Goal: Check status: Check status

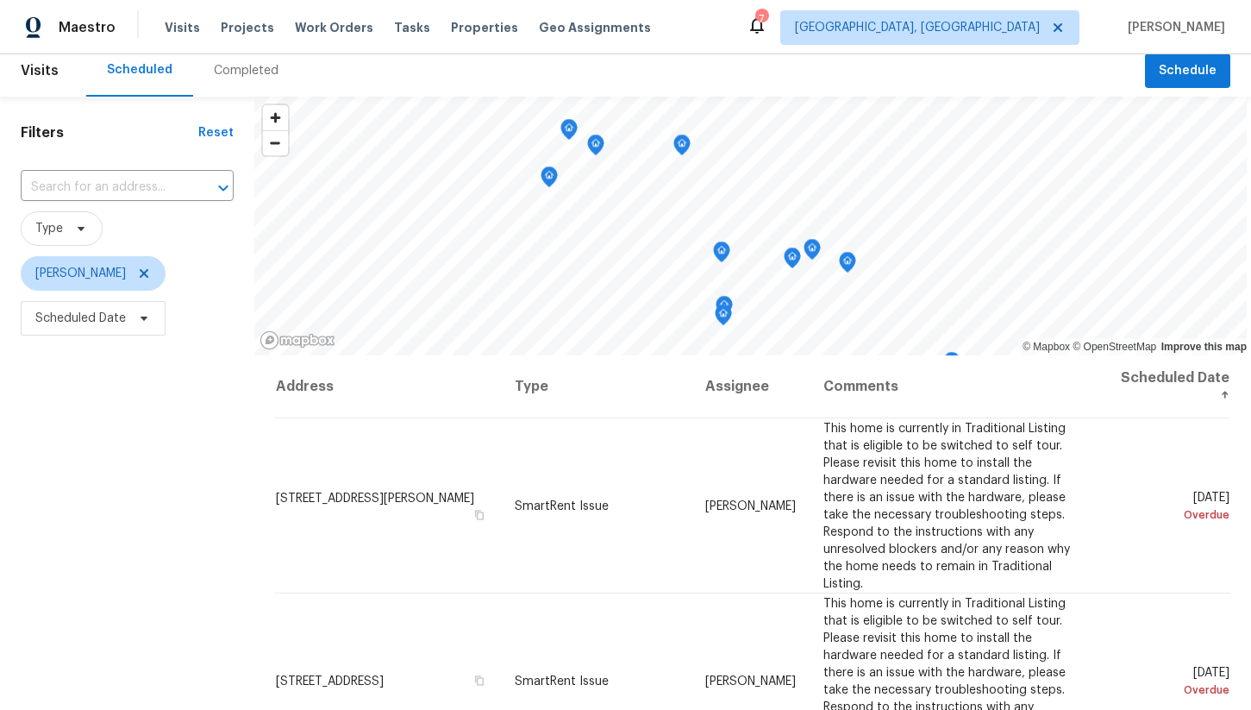
scroll to position [6, 0]
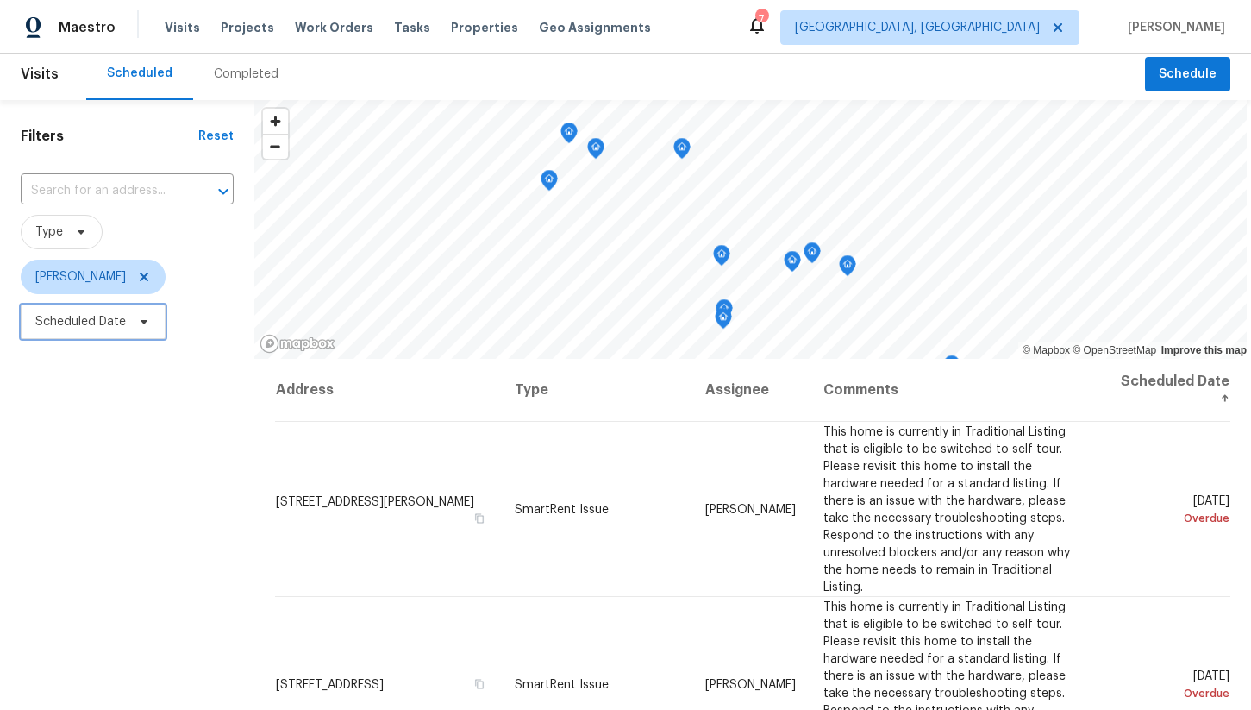
click at [118, 322] on span "Scheduled Date" at bounding box center [80, 321] width 91 height 17
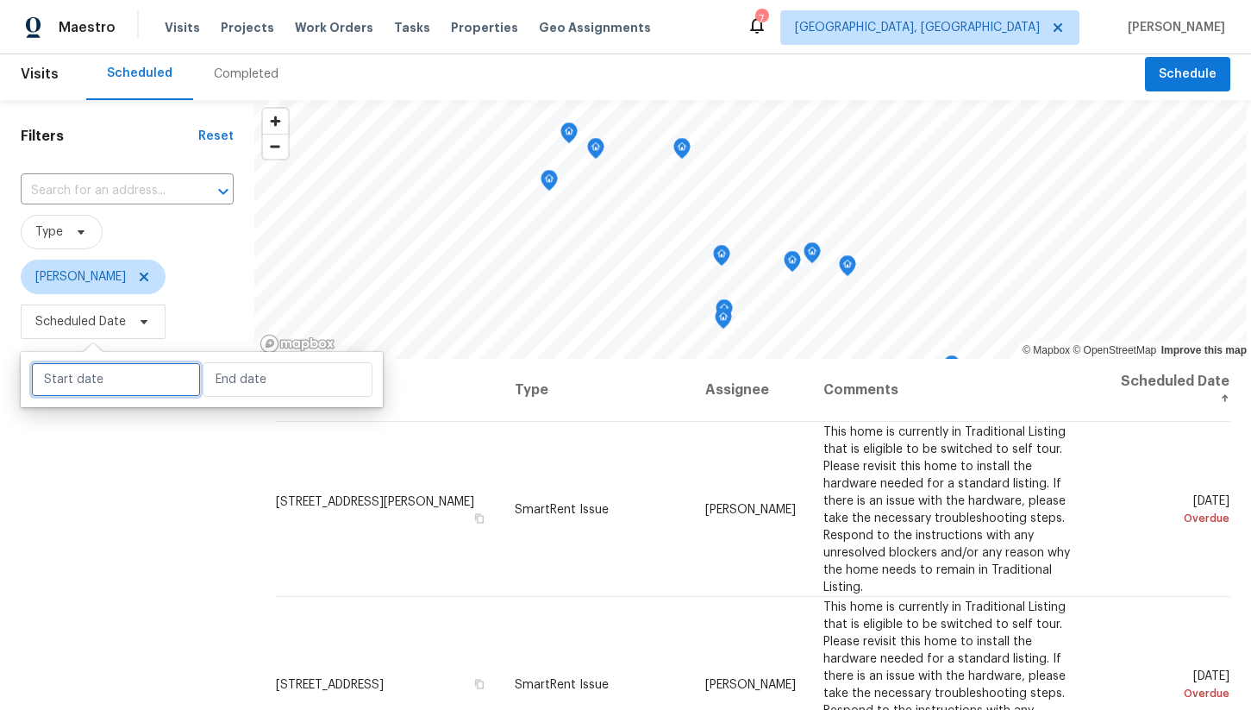
click at [135, 381] on input "text" at bounding box center [116, 379] width 170 height 34
select select "8"
select select "2025"
select select "9"
select select "2025"
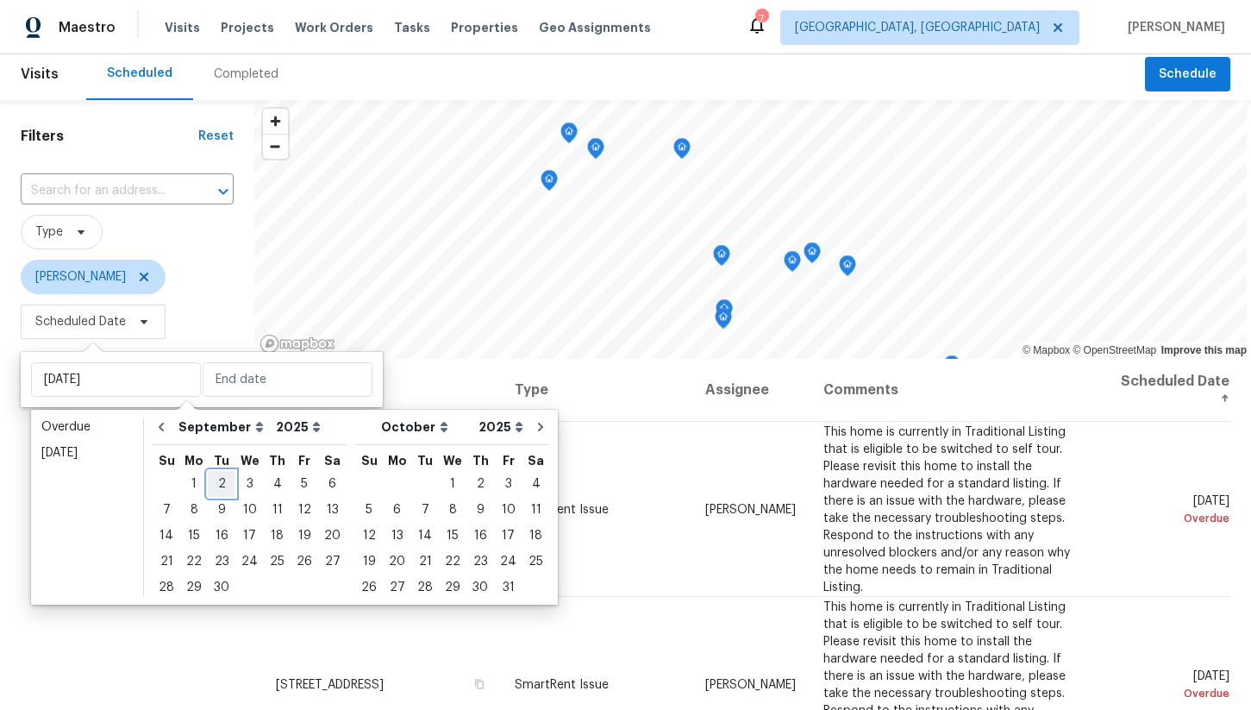
click at [215, 472] on div "2" at bounding box center [222, 484] width 28 height 24
type input "[DATE]"
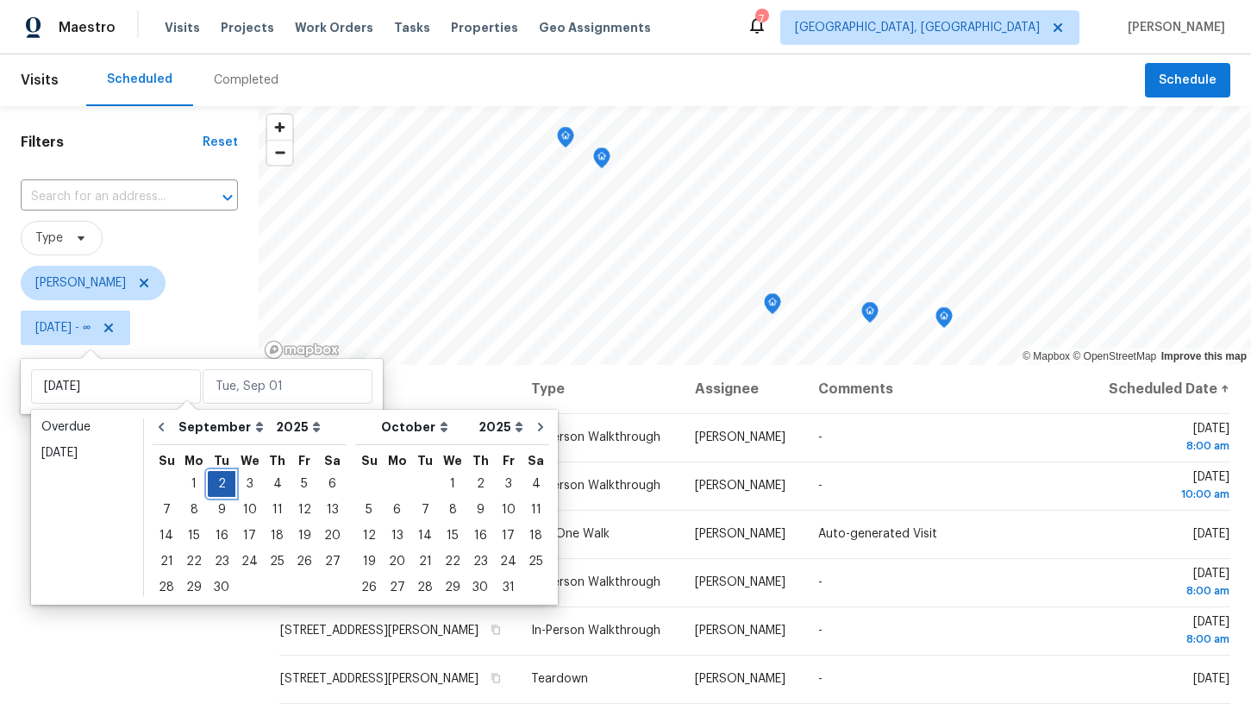
click at [218, 476] on div "2" at bounding box center [222, 484] width 28 height 24
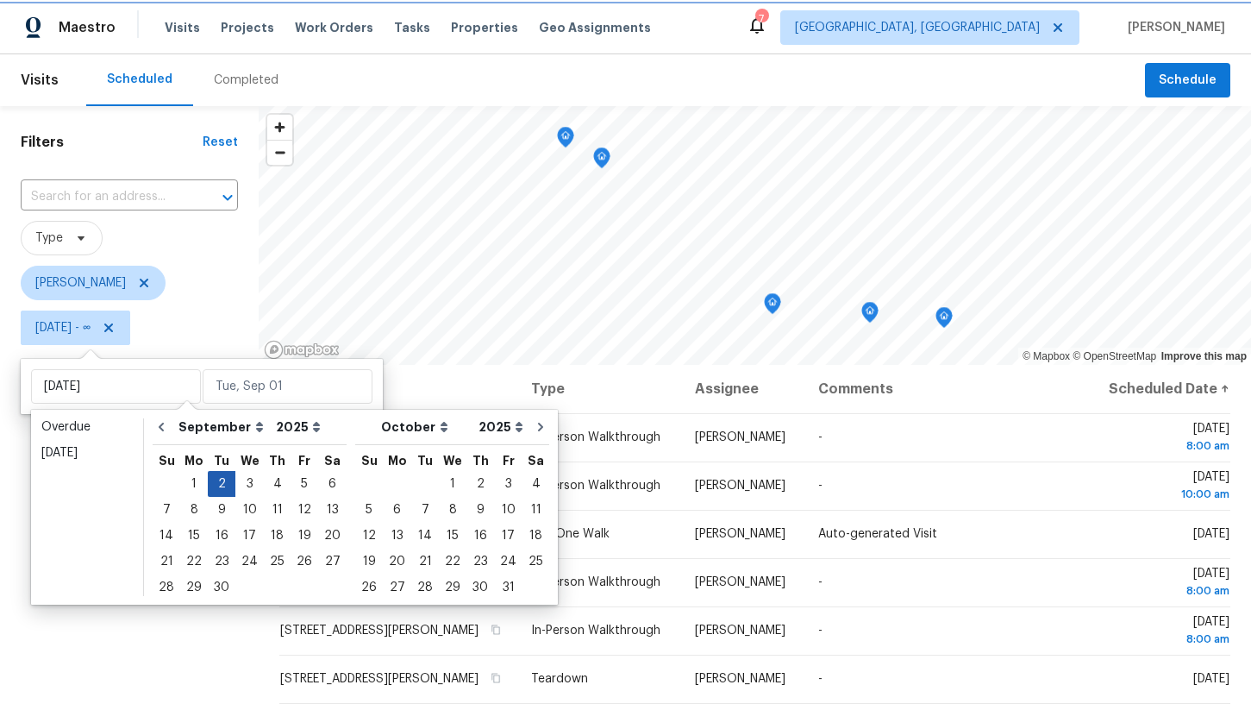
type input "[DATE]"
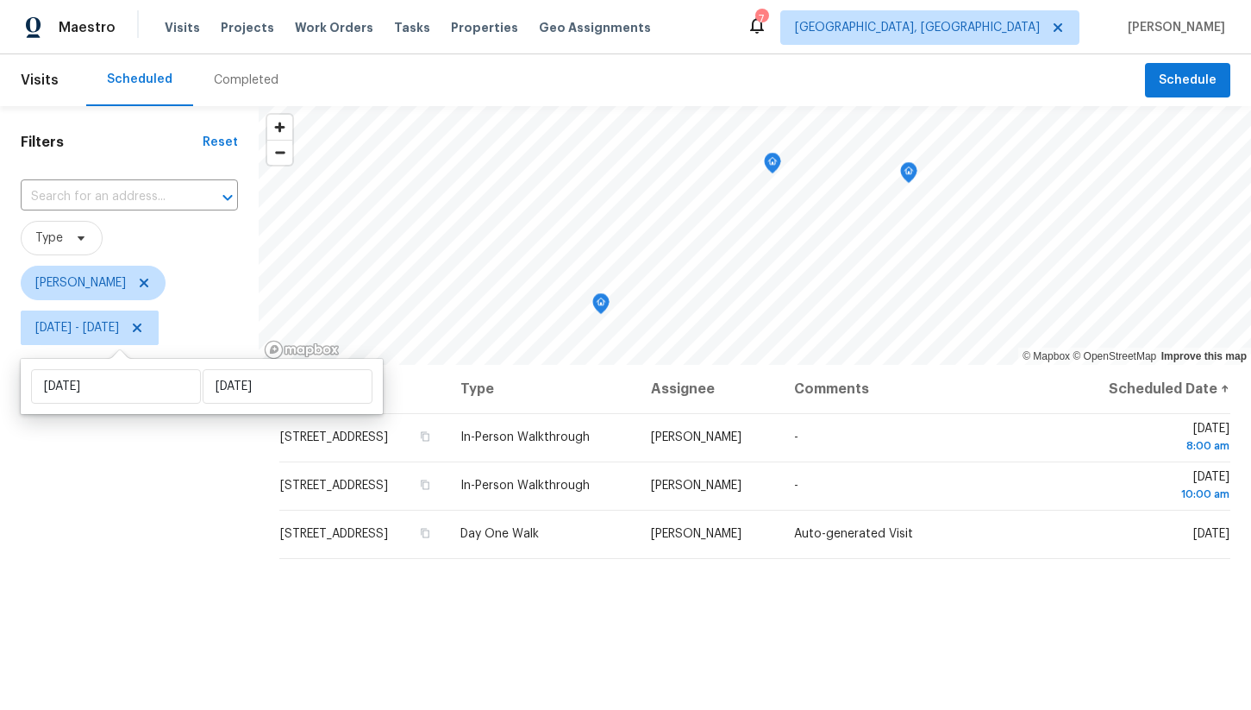
click at [200, 480] on div "Filters Reset ​ Type [PERSON_NAME] [DATE] - [DATE]" at bounding box center [129, 519] width 259 height 826
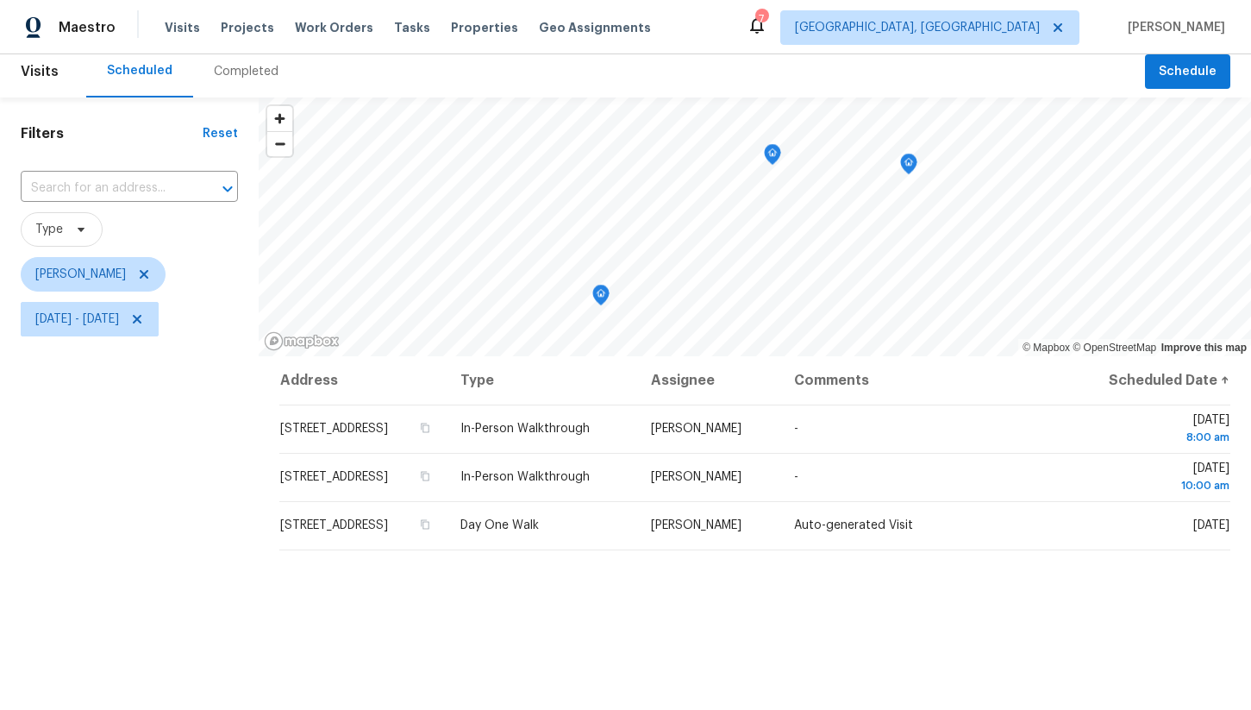
scroll to position [10, 0]
